Goal: Communication & Community: Answer question/provide support

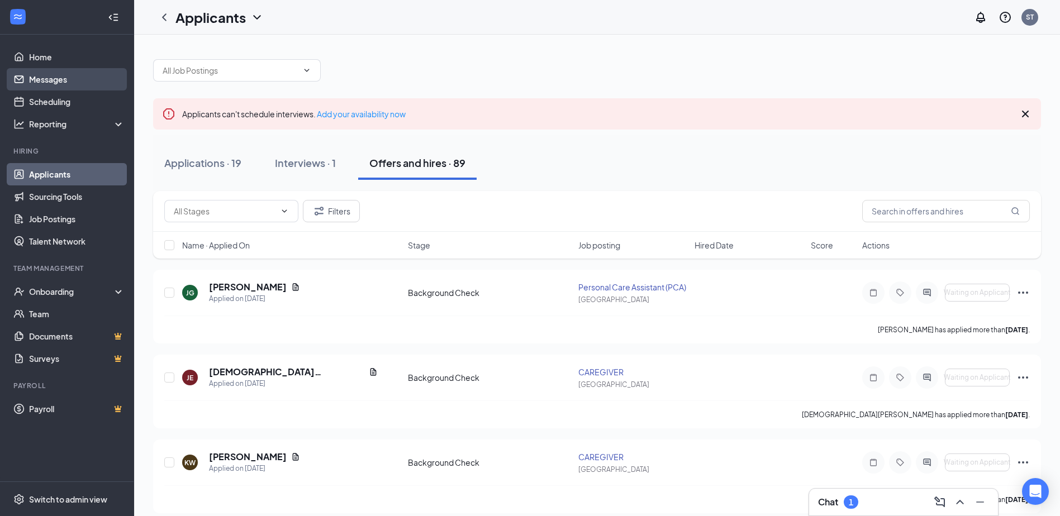
click at [51, 75] on link "Messages" at bounding box center [77, 79] width 96 height 22
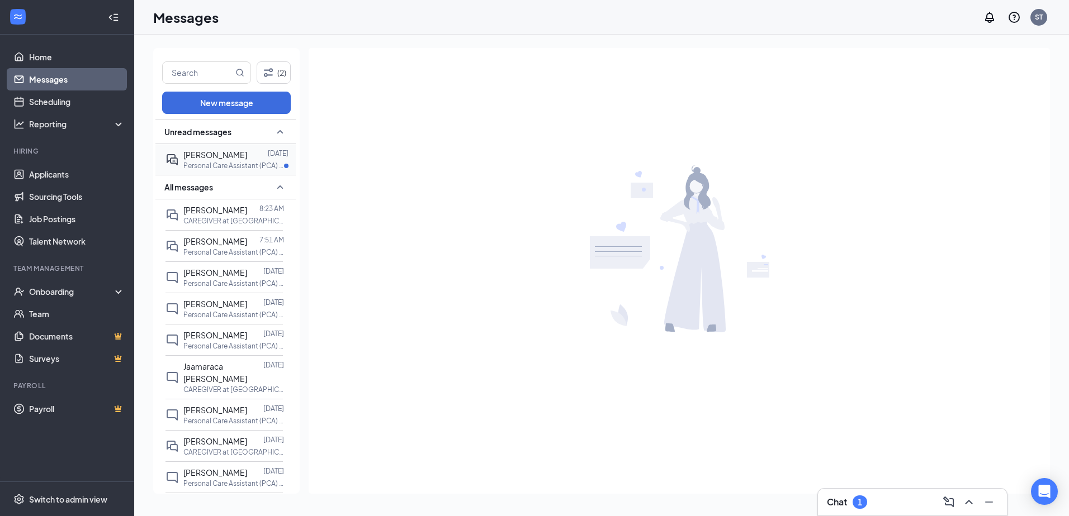
click at [217, 158] on span "[PERSON_NAME]" at bounding box center [215, 155] width 64 height 10
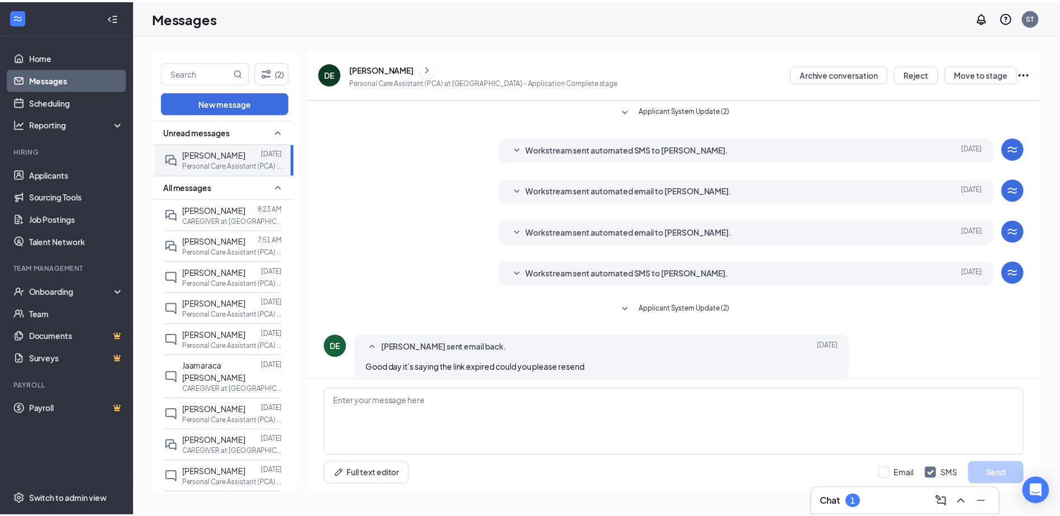
scroll to position [11, 0]
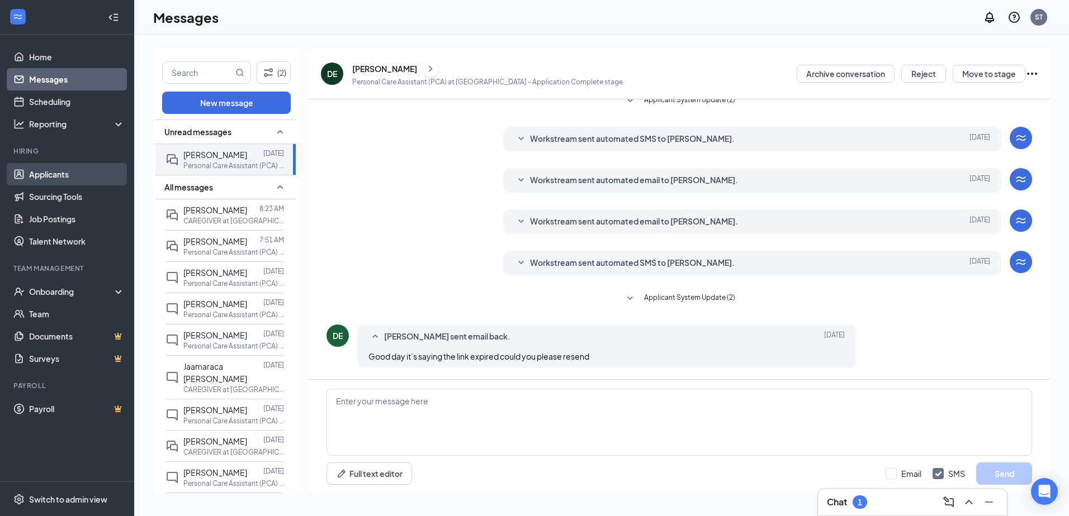
click at [53, 177] on link "Applicants" at bounding box center [77, 174] width 96 height 22
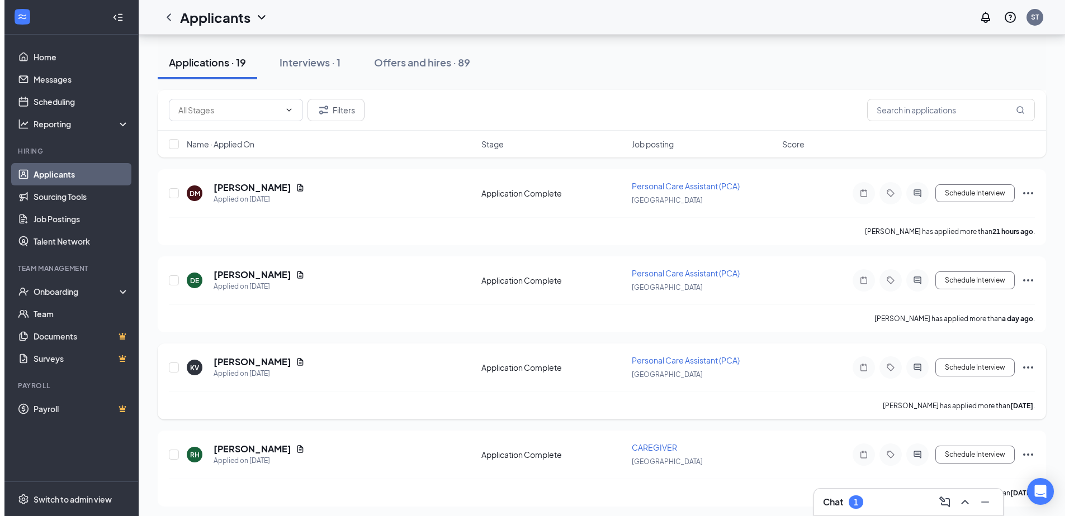
scroll to position [279, 0]
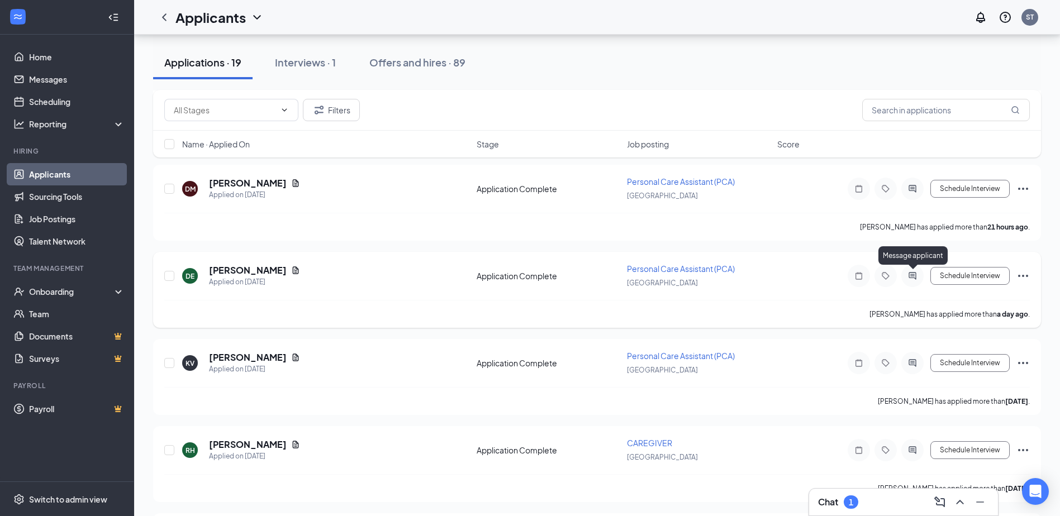
click at [912, 276] on icon "ActiveChat" at bounding box center [912, 276] width 13 height 9
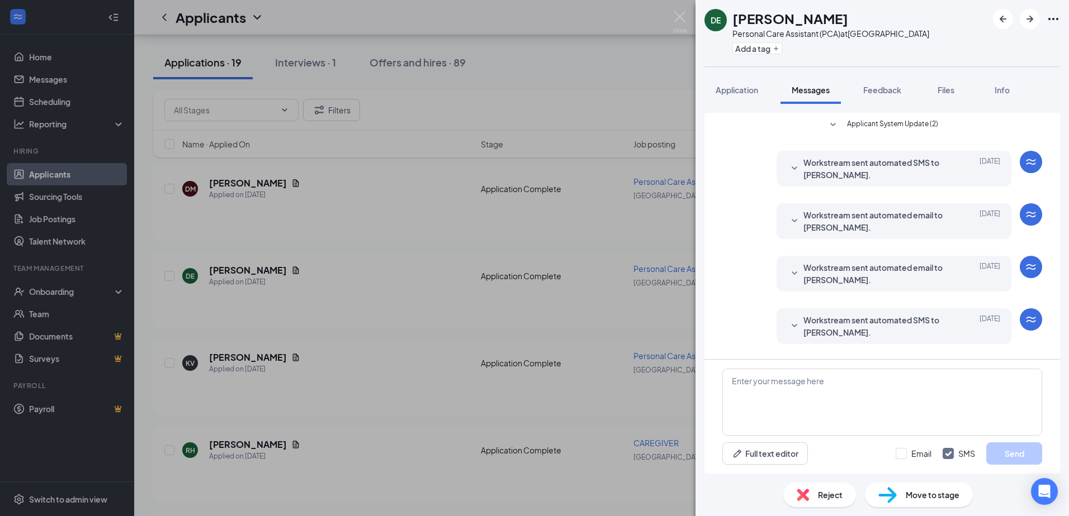
scroll to position [101, 0]
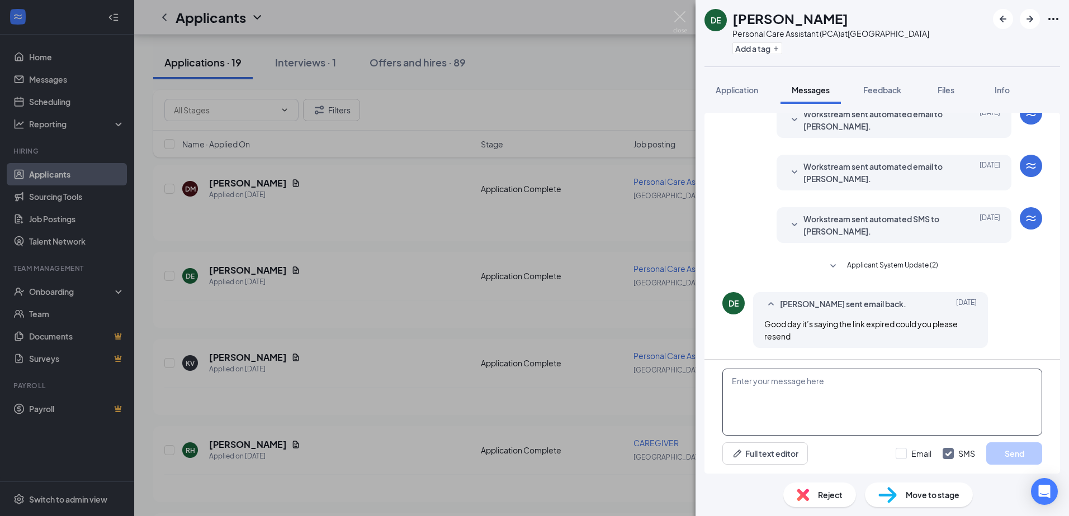
click at [820, 387] on textarea at bounding box center [882, 402] width 320 height 67
type textarea "Good morning, That just means you have completed the full application. Thank you"
click at [1021, 446] on button "Send" at bounding box center [1014, 454] width 56 height 22
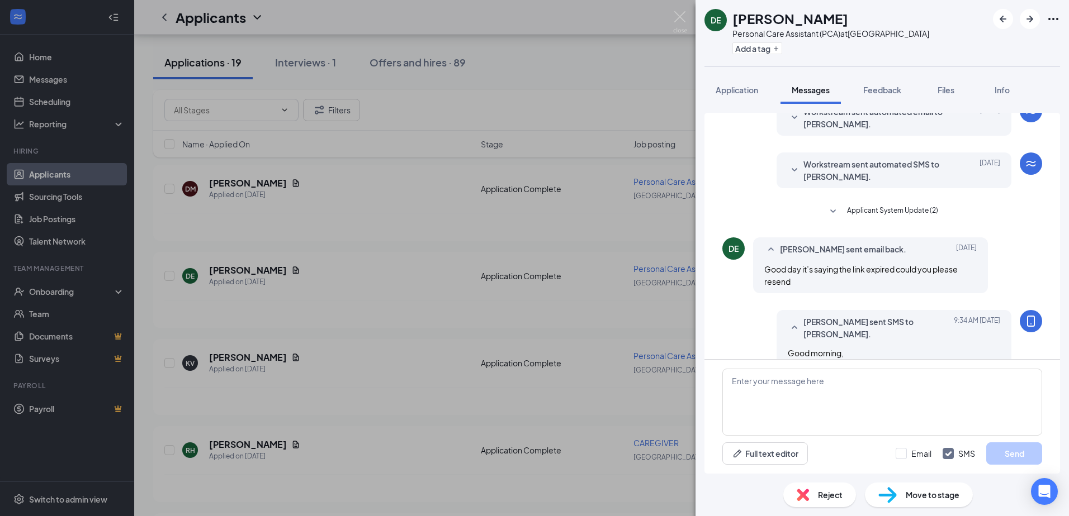
scroll to position [210, 0]
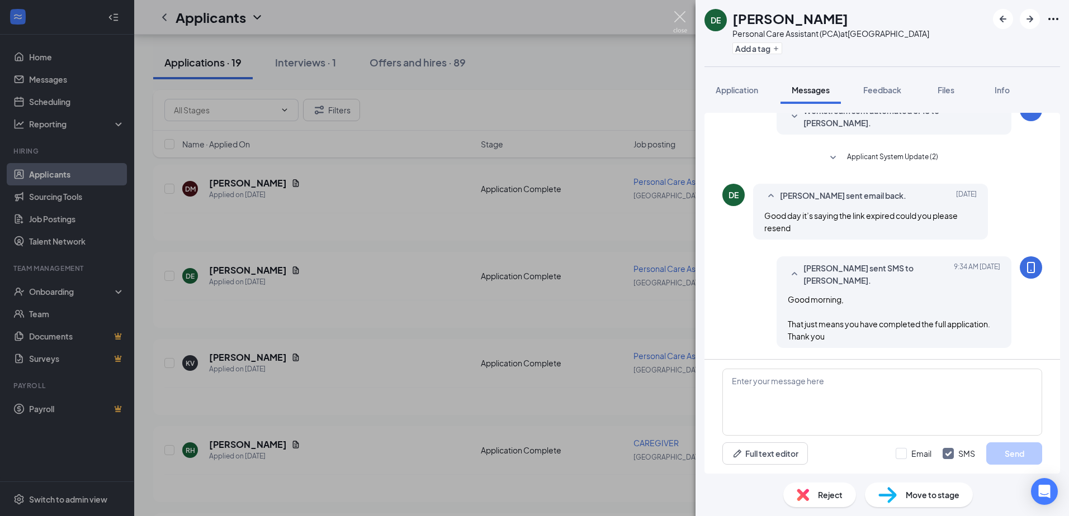
click at [676, 13] on img at bounding box center [680, 22] width 14 height 22
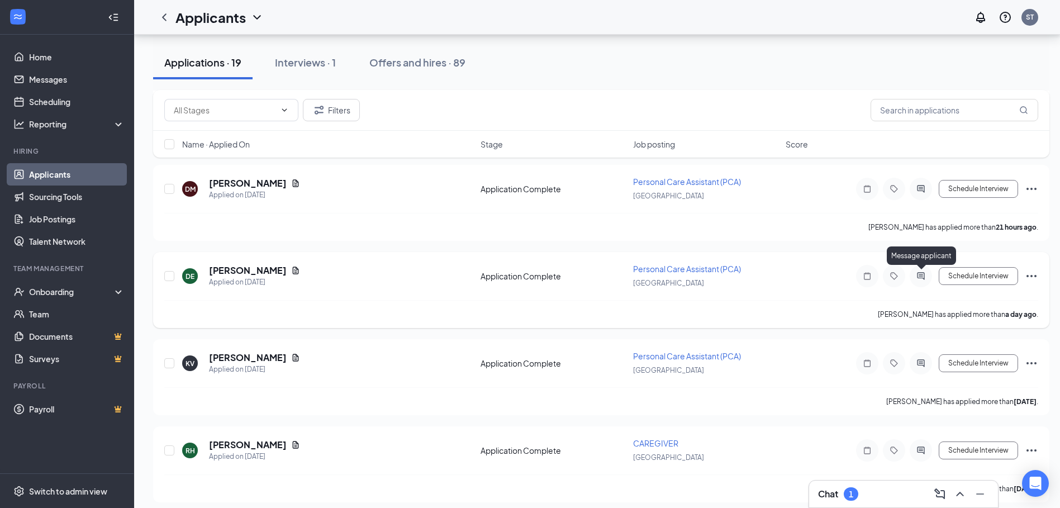
click at [919, 276] on icon "ActiveChat" at bounding box center [920, 276] width 13 height 9
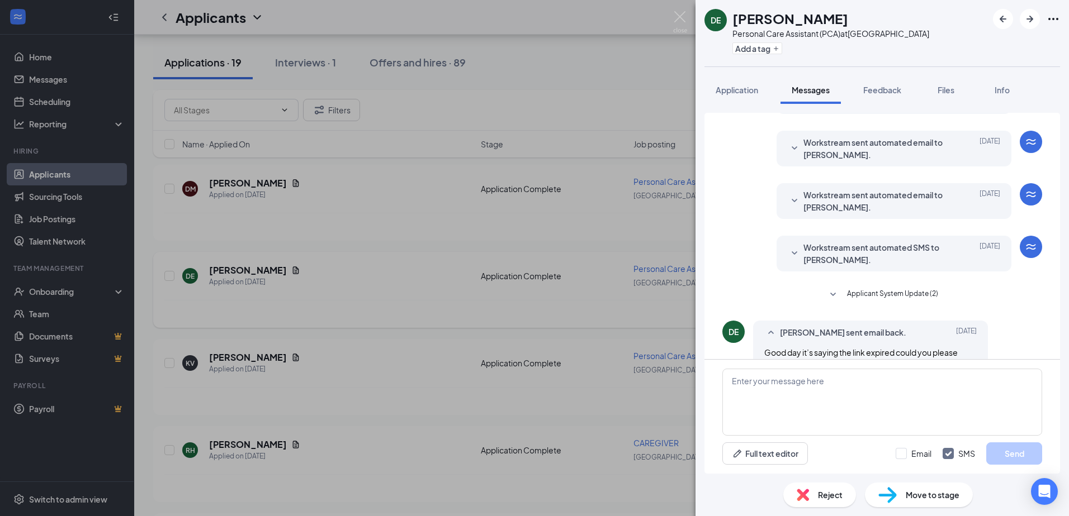
scroll to position [210, 0]
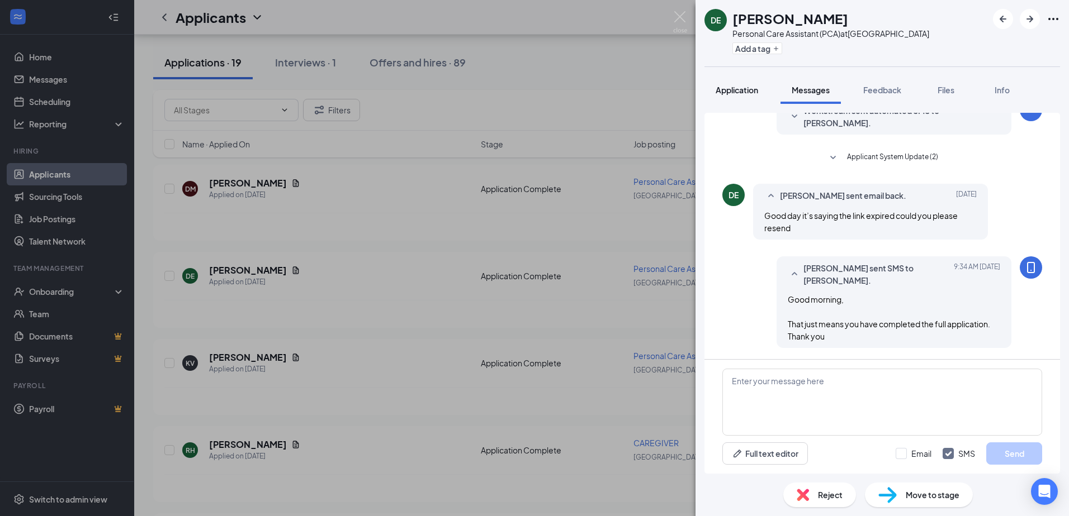
click at [747, 91] on span "Application" at bounding box center [736, 90] width 42 height 10
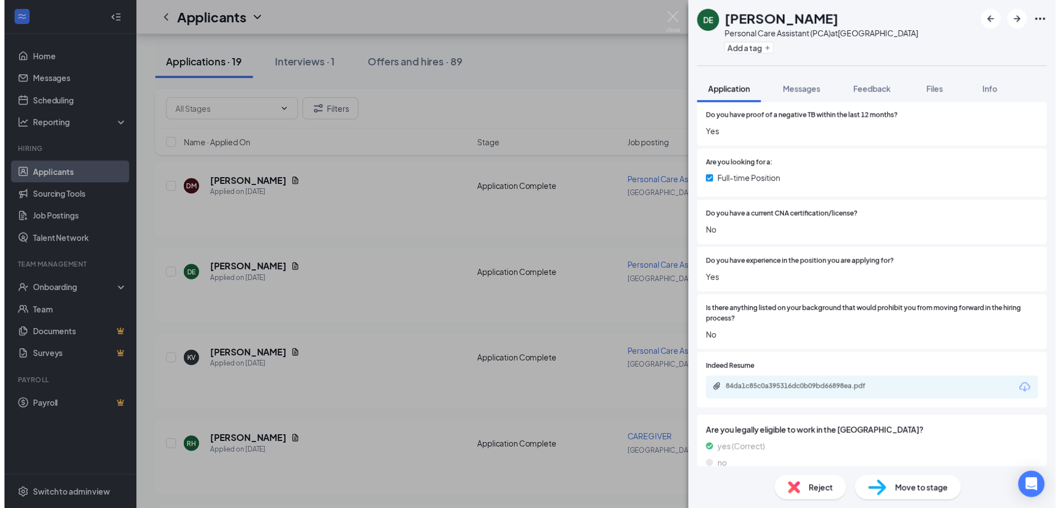
scroll to position [335, 0]
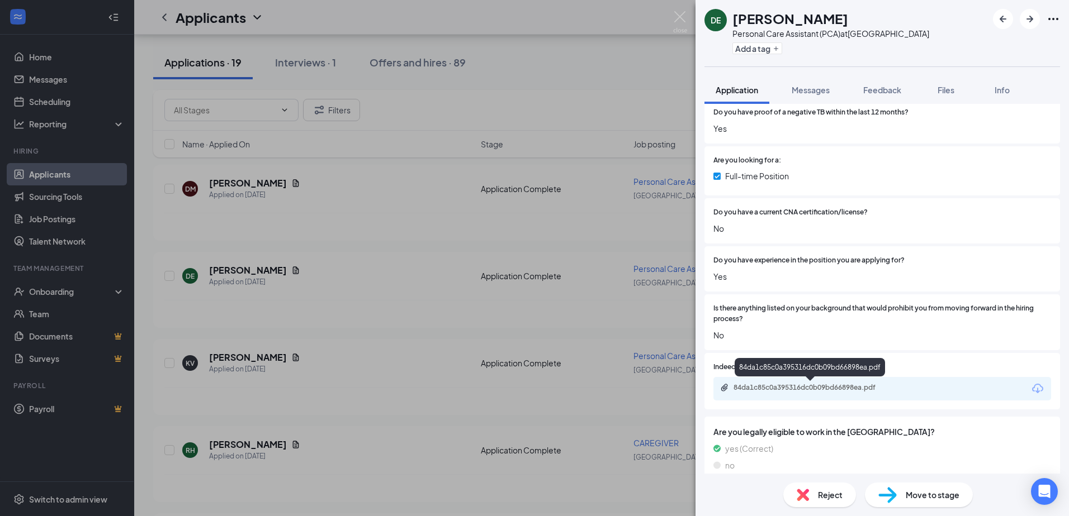
click at [797, 384] on div "84da1c85c0a395316dc0b09bd66898ea.pdf" at bounding box center [811, 387] width 157 height 9
click at [677, 16] on img at bounding box center [680, 22] width 14 height 22
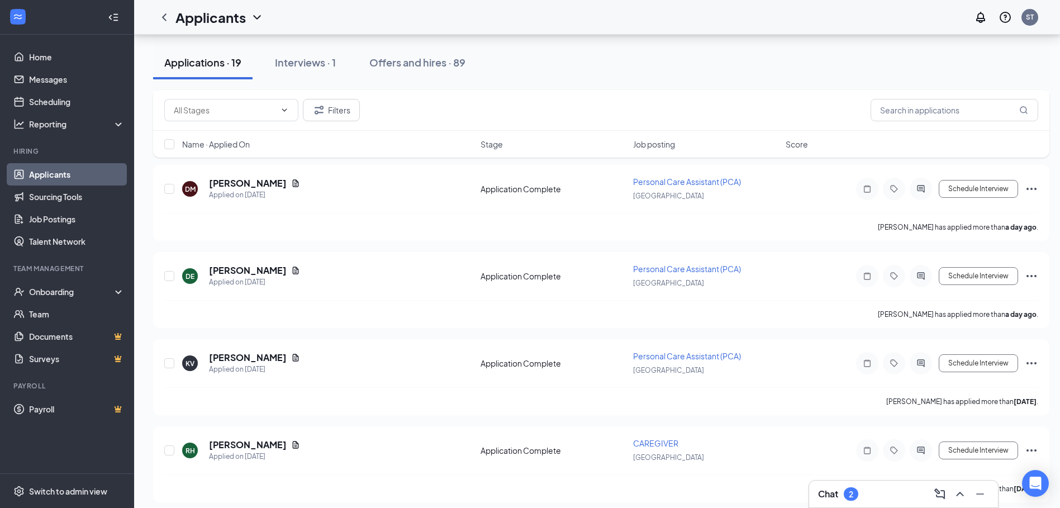
click at [403, 63] on div "Offers and hires · 89" at bounding box center [417, 62] width 96 height 14
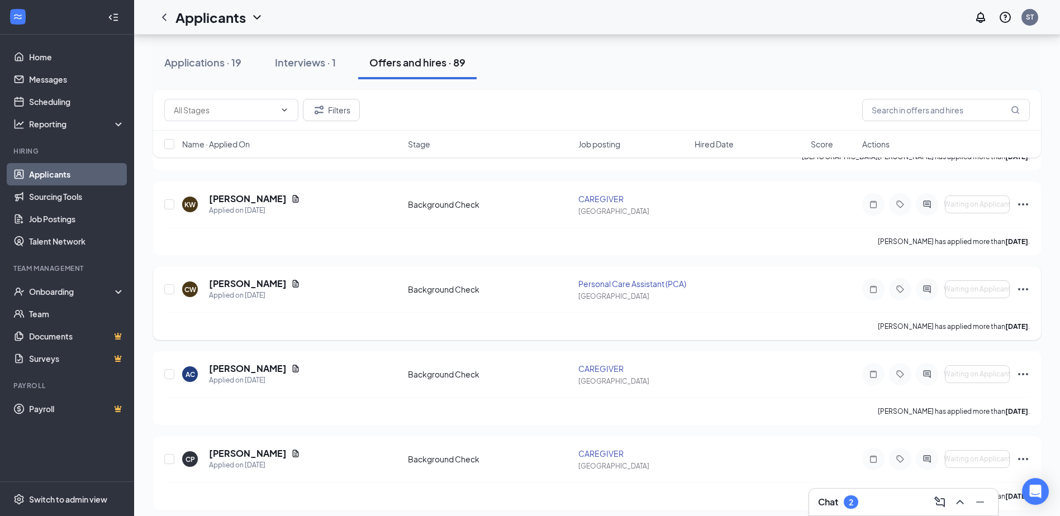
scroll to position [279, 0]
